Goal: Task Accomplishment & Management: Manage account settings

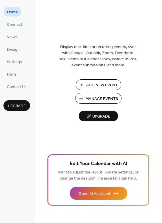
click at [86, 97] on span "Manage Events" at bounding box center [102, 99] width 32 height 6
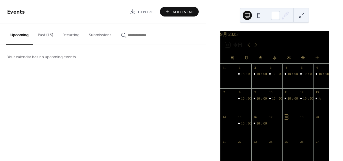
click at [41, 36] on button "Past (15)" at bounding box center [45, 33] width 25 height 21
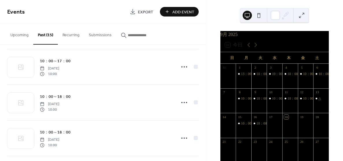
scroll to position [182, 0]
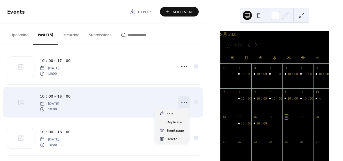
click at [182, 103] on icon at bounding box center [184, 101] width 9 height 9
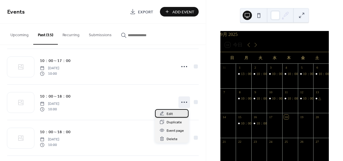
click at [171, 115] on span "Edit" at bounding box center [170, 114] width 6 height 6
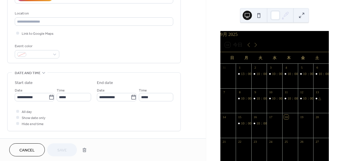
scroll to position [117, 0]
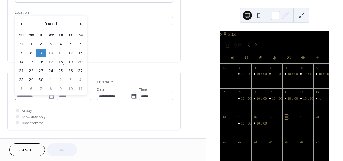
click at [49, 98] on icon at bounding box center [52, 96] width 6 height 6
click at [49, 98] on input "**********" at bounding box center [32, 96] width 34 height 8
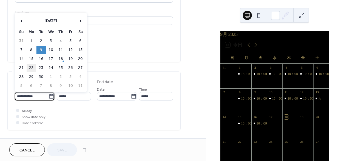
click at [32, 68] on td "22" at bounding box center [31, 68] width 9 height 8
type input "**********"
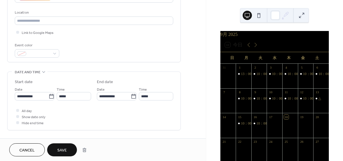
click at [63, 149] on span "Save" at bounding box center [62, 150] width 10 height 6
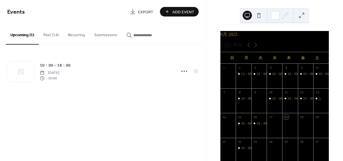
click at [56, 39] on button "Past (14)" at bounding box center [51, 33] width 25 height 21
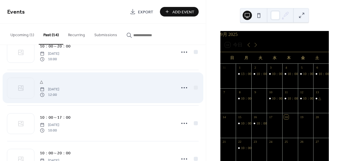
scroll to position [56, 0]
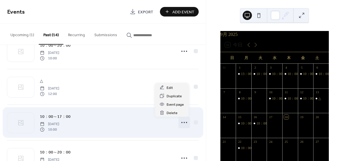
click at [183, 121] on icon at bounding box center [184, 122] width 9 height 9
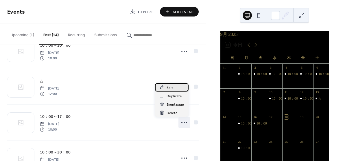
click at [170, 86] on span "Edit" at bounding box center [170, 88] width 6 height 6
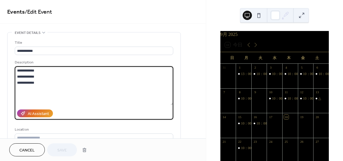
click at [32, 83] on textarea "**********" at bounding box center [94, 85] width 158 height 39
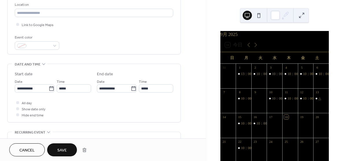
scroll to position [126, 0]
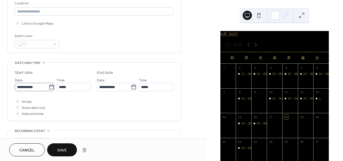
type textarea "**********"
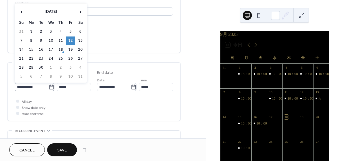
click at [49, 86] on icon at bounding box center [52, 87] width 6 height 6
click at [49, 86] on input "**********" at bounding box center [32, 87] width 34 height 8
click at [42, 59] on td "23" at bounding box center [40, 58] width 9 height 8
type input "**********"
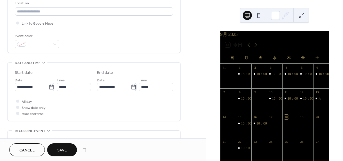
click at [59, 145] on button "Save" at bounding box center [62, 149] width 30 height 13
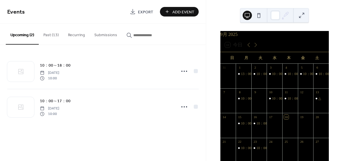
click at [58, 33] on button "Past (13)" at bounding box center [51, 33] width 25 height 21
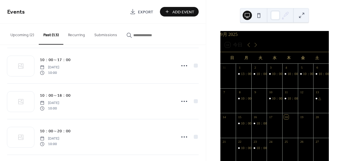
scroll to position [149, 0]
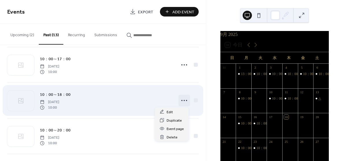
click at [180, 101] on icon at bounding box center [184, 100] width 9 height 9
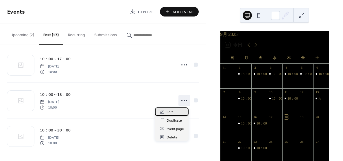
click at [169, 111] on span "Edit" at bounding box center [170, 112] width 6 height 6
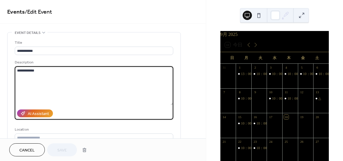
click at [32, 71] on textarea "**********" at bounding box center [94, 85] width 158 height 39
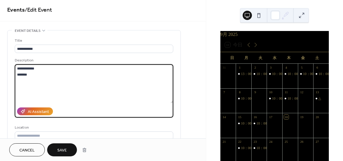
type textarea "**********"
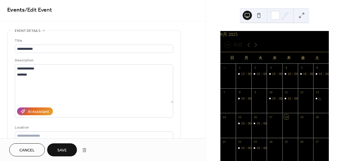
click at [68, 149] on button "Save" at bounding box center [62, 149] width 30 height 13
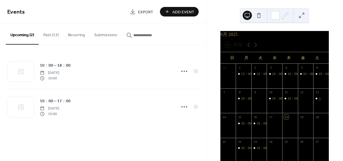
click at [52, 33] on button "Past (13)" at bounding box center [51, 33] width 25 height 21
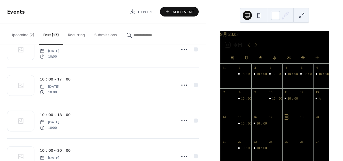
scroll to position [129, 0]
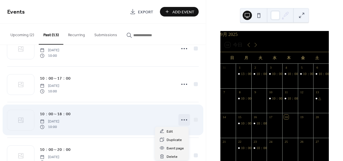
click at [181, 119] on icon at bounding box center [184, 119] width 9 height 9
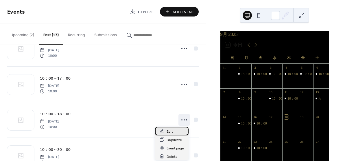
click at [167, 131] on span "Edit" at bounding box center [170, 131] width 6 height 6
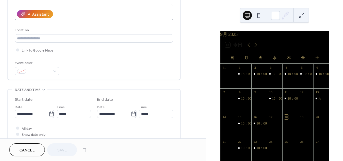
scroll to position [99, 0]
click at [49, 113] on icon at bounding box center [52, 114] width 6 height 6
click at [49, 113] on input "**********" at bounding box center [32, 113] width 34 height 8
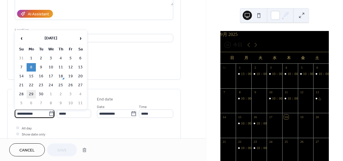
click at [31, 94] on td "29" at bounding box center [31, 94] width 9 height 8
type input "**********"
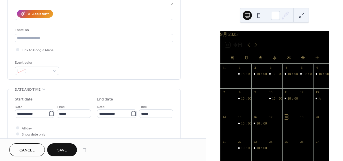
click at [58, 149] on span "Save" at bounding box center [62, 150] width 10 height 6
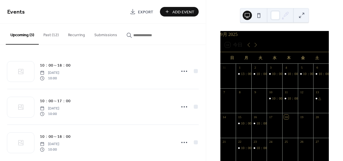
click at [55, 35] on button "Past (12)" at bounding box center [51, 33] width 25 height 21
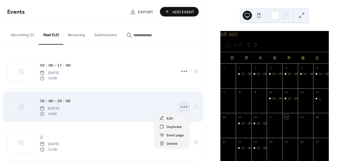
click at [180, 111] on icon at bounding box center [184, 106] width 9 height 9
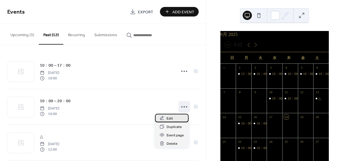
click at [175, 118] on div "Edit" at bounding box center [172, 118] width 34 height 8
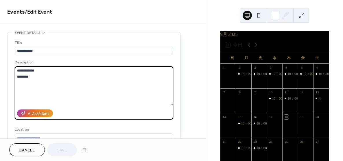
click at [39, 82] on textarea "**********" at bounding box center [94, 85] width 158 height 39
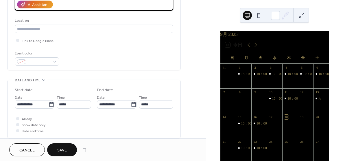
scroll to position [109, 0]
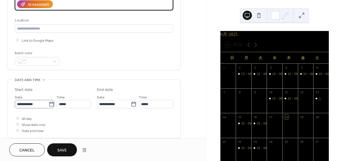
type textarea "**********"
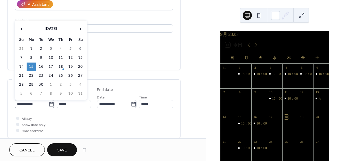
click at [49, 103] on icon at bounding box center [52, 104] width 6 height 6
click at [49, 103] on input "**********" at bounding box center [32, 104] width 34 height 8
click at [41, 84] on td "30" at bounding box center [40, 84] width 9 height 8
type input "**********"
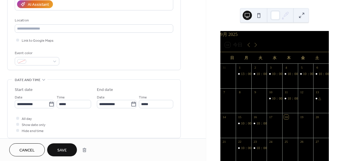
click at [59, 147] on span "Save" at bounding box center [62, 150] width 10 height 6
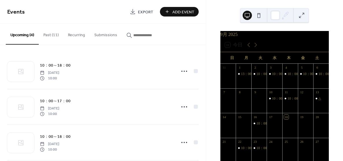
click at [55, 34] on button "Past (11)" at bounding box center [51, 33] width 25 height 21
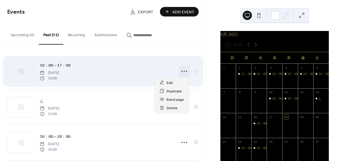
click at [180, 70] on icon at bounding box center [184, 70] width 9 height 9
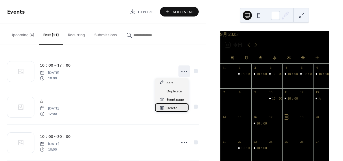
click at [169, 107] on span "Delete" at bounding box center [172, 108] width 11 height 6
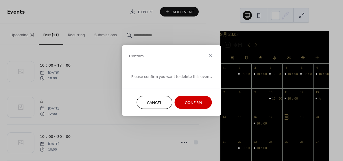
click at [187, 100] on span "Confirm" at bounding box center [193, 103] width 17 height 6
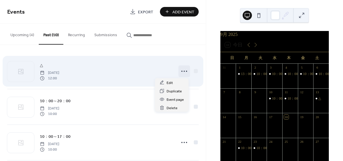
click at [184, 72] on icon at bounding box center [184, 70] width 9 height 9
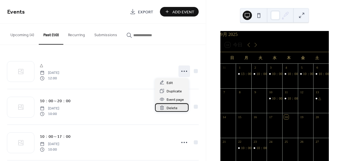
click at [171, 107] on span "Delete" at bounding box center [172, 108] width 11 height 6
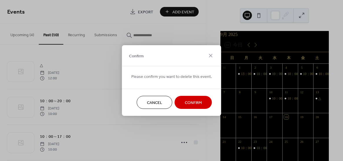
click at [179, 96] on button "Confirm" at bounding box center [193, 102] width 37 height 13
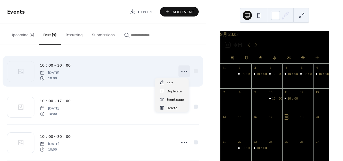
click at [186, 71] on circle at bounding box center [186, 71] width 1 height 1
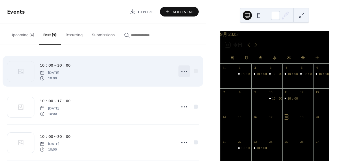
click at [184, 70] on icon at bounding box center [184, 70] width 9 height 9
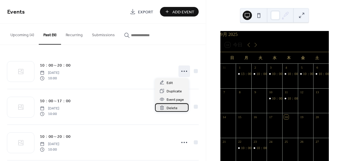
click at [172, 104] on div "Delete" at bounding box center [172, 107] width 34 height 8
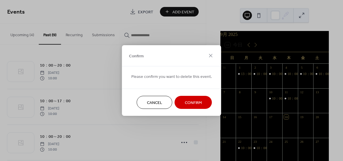
click at [195, 102] on span "Confirm" at bounding box center [193, 103] width 17 height 6
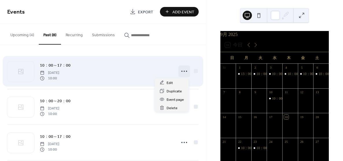
click at [182, 71] on icon at bounding box center [184, 70] width 9 height 9
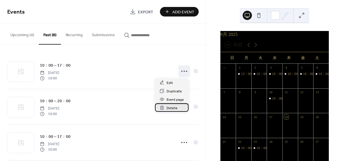
click at [175, 104] on div "Delete" at bounding box center [172, 107] width 34 height 8
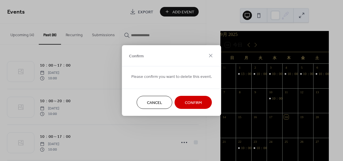
click at [187, 104] on span "Confirm" at bounding box center [193, 103] width 17 height 6
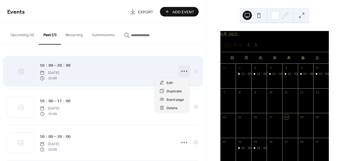
click at [182, 70] on icon at bounding box center [184, 70] width 9 height 9
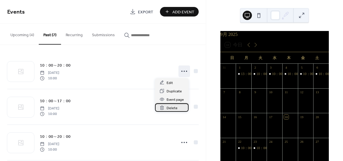
click at [178, 107] on div "Delete" at bounding box center [172, 107] width 34 height 8
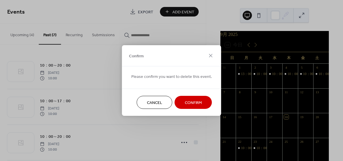
click at [181, 99] on button "Confirm" at bounding box center [193, 102] width 37 height 13
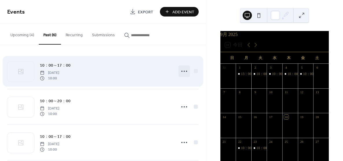
click at [181, 69] on icon at bounding box center [184, 70] width 9 height 9
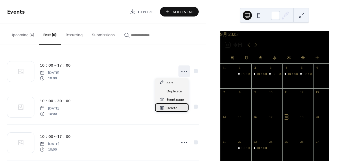
click at [170, 108] on span "Delete" at bounding box center [172, 108] width 11 height 6
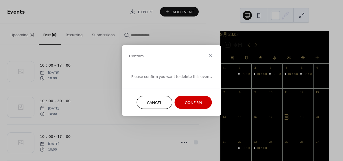
click at [181, 103] on button "Confirm" at bounding box center [193, 102] width 37 height 13
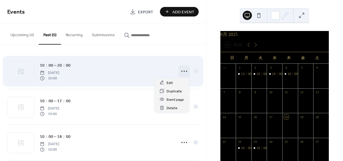
click at [178, 73] on div at bounding box center [184, 71] width 12 height 12
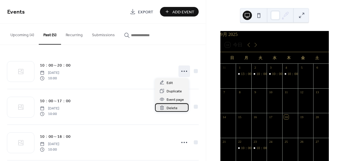
click at [169, 107] on span "Delete" at bounding box center [172, 108] width 11 height 6
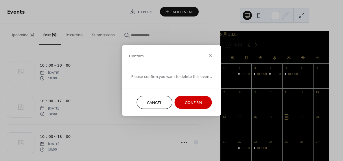
click at [185, 101] on span "Confirm" at bounding box center [193, 103] width 17 height 6
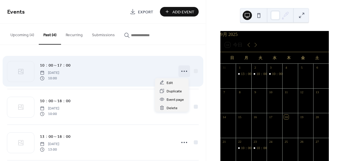
click at [184, 70] on icon at bounding box center [184, 70] width 9 height 9
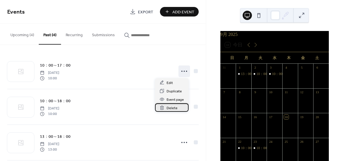
click at [174, 105] on span "Delete" at bounding box center [172, 108] width 11 height 6
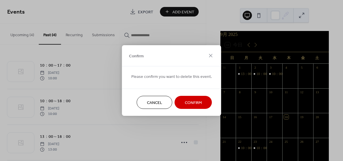
click at [185, 101] on span "Confirm" at bounding box center [193, 103] width 17 height 6
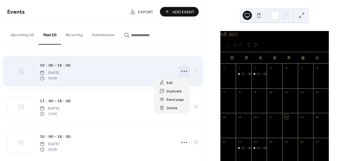
click at [180, 72] on icon at bounding box center [184, 70] width 9 height 9
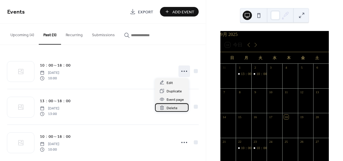
click at [178, 103] on div "Delete" at bounding box center [172, 107] width 34 height 8
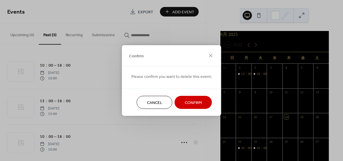
click at [178, 100] on button "Confirm" at bounding box center [193, 102] width 37 height 13
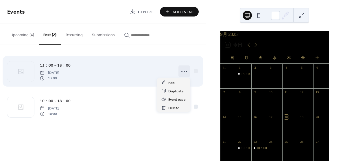
click at [184, 69] on icon at bounding box center [184, 70] width 9 height 9
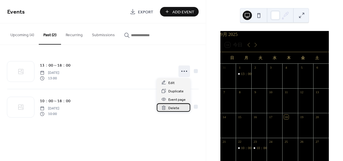
click at [178, 106] on span "Delete" at bounding box center [173, 108] width 11 height 6
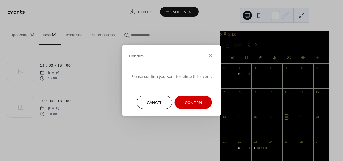
click at [175, 101] on button "Confirm" at bounding box center [193, 102] width 37 height 13
